Goal: Task Accomplishment & Management: Manage account settings

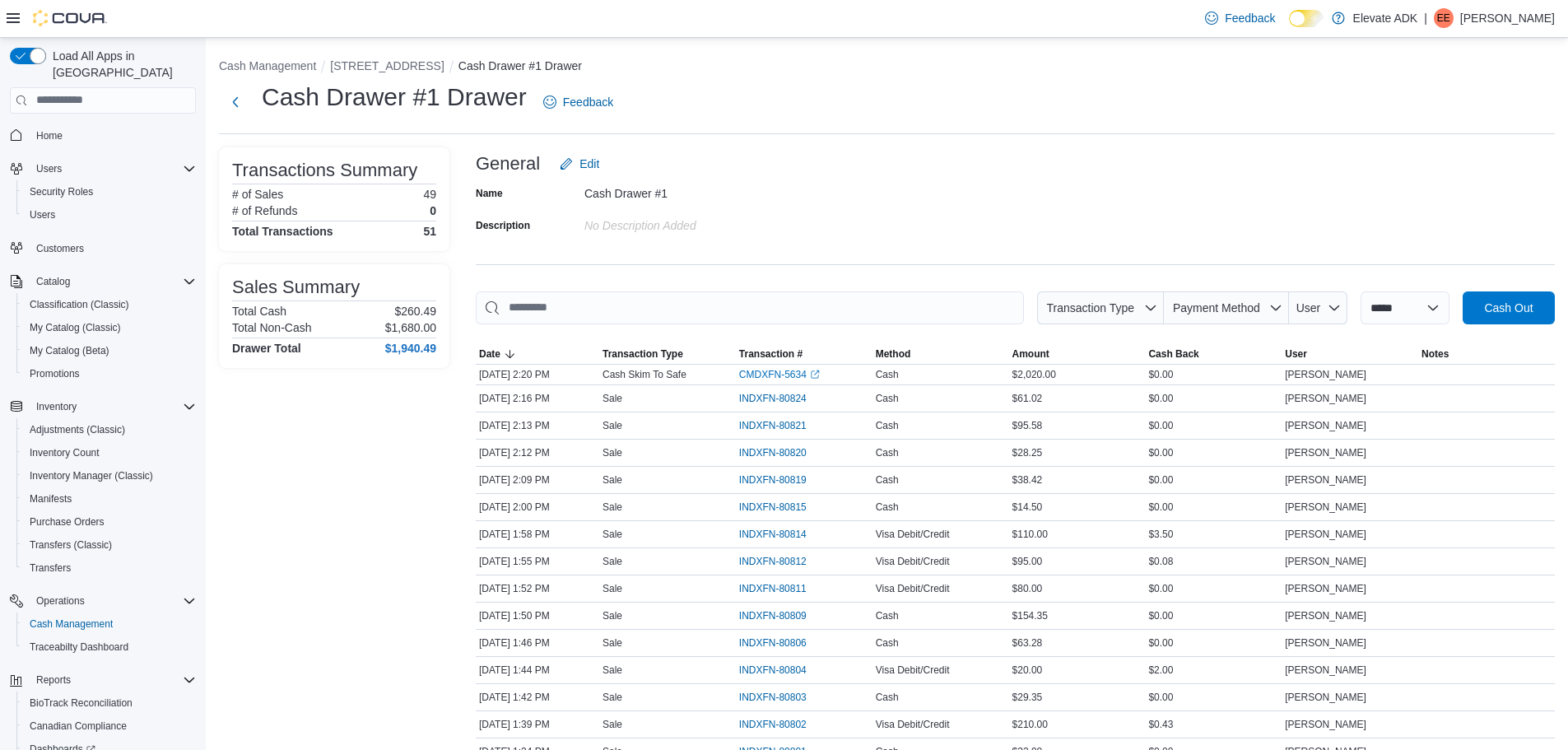
click at [1528, 22] on p "Eli Emery" at bounding box center [1507, 17] width 95 height 19
click at [1458, 161] on span "Sign Out" at bounding box center [1448, 161] width 44 height 17
